Goal: Find specific page/section

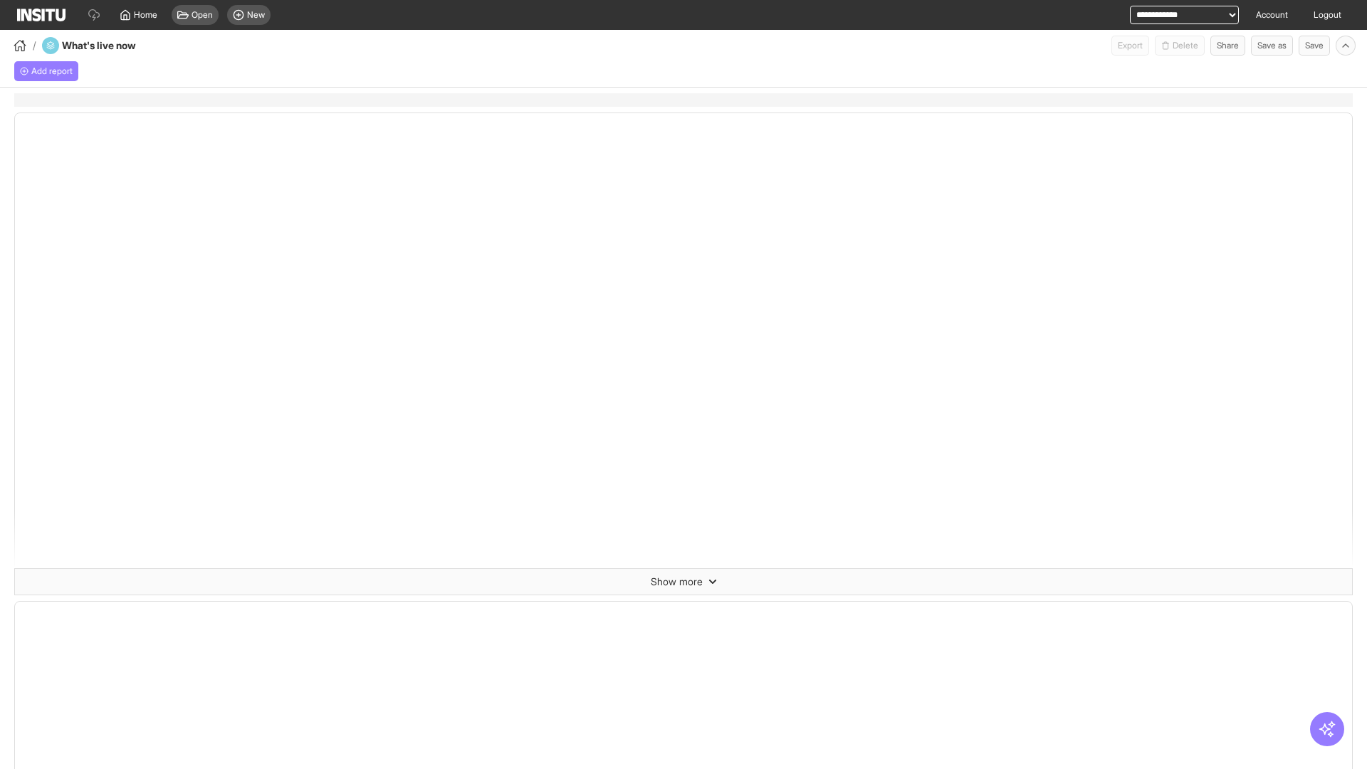
select select "**"
